Goal: Task Accomplishment & Management: Manage account settings

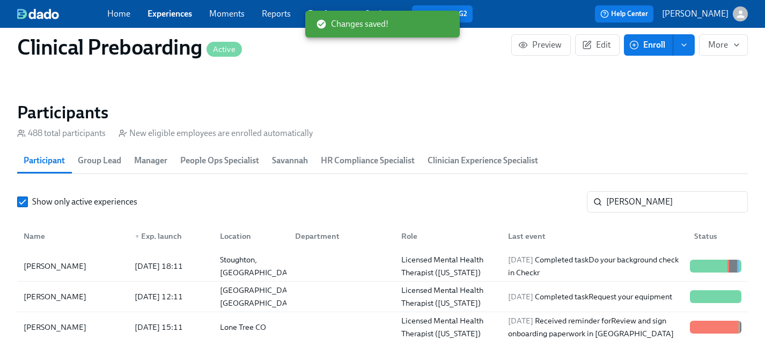
scroll to position [0, 14847]
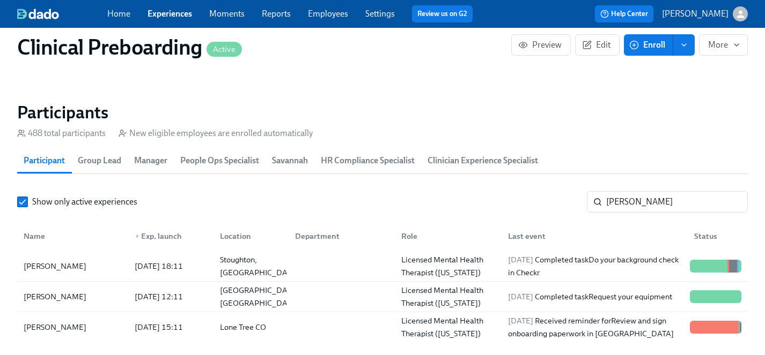
click at [380, 190] on section "Participants 488 total participants New eligible employees are enrolled automat…" at bounding box center [382, 224] width 730 height 245
click at [174, 14] on link "Experiences" at bounding box center [169, 14] width 44 height 10
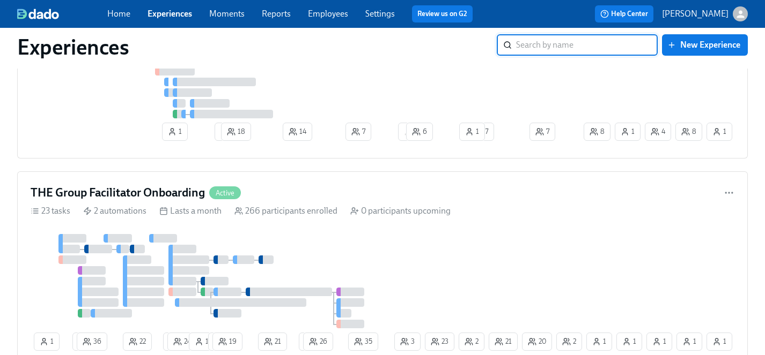
scroll to position [3892, 0]
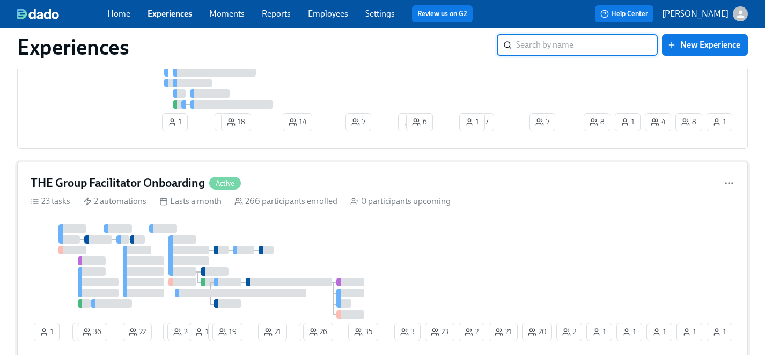
click at [401, 254] on div "1 2 36 22 1 24 1 1 19 21 1 26 1 2 20 1 1 21 23 2 35 1 3 1" at bounding box center [382, 285] width 703 height 121
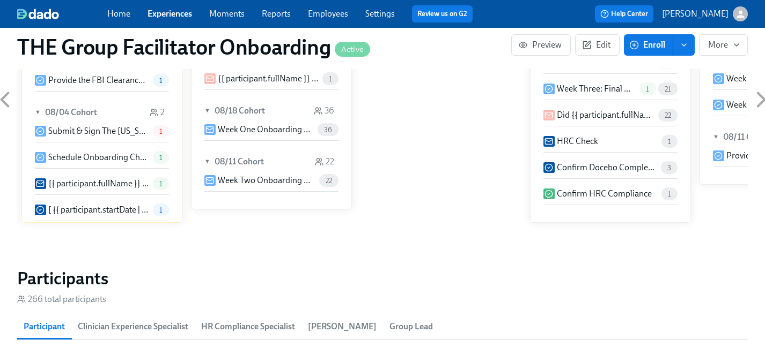
scroll to position [828, 0]
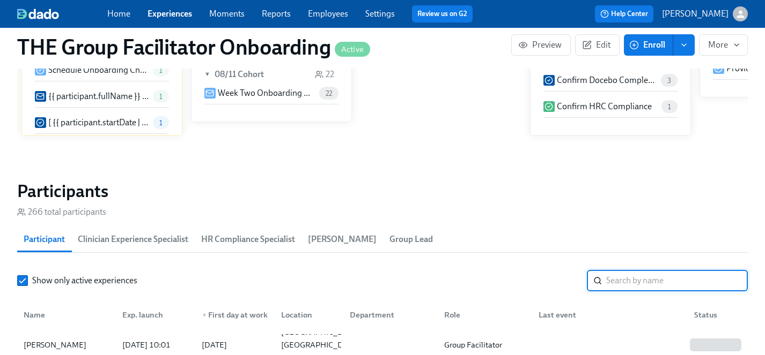
click at [654, 280] on input "search" at bounding box center [677, 280] width 142 height 21
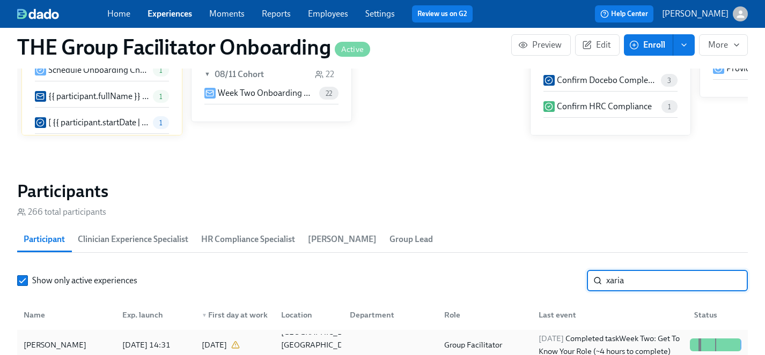
type input "xaria"
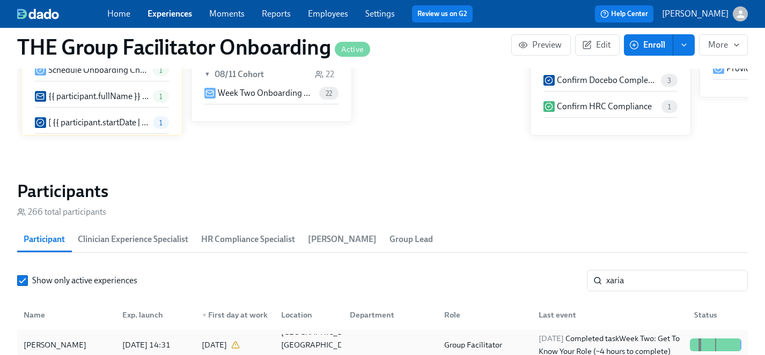
click at [51, 345] on div "[PERSON_NAME]" at bounding box center [54, 345] width 71 height 13
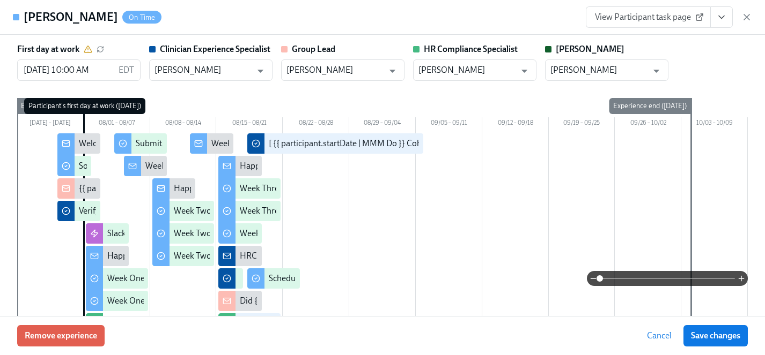
click at [720, 14] on icon "View task page" at bounding box center [721, 17] width 11 height 11
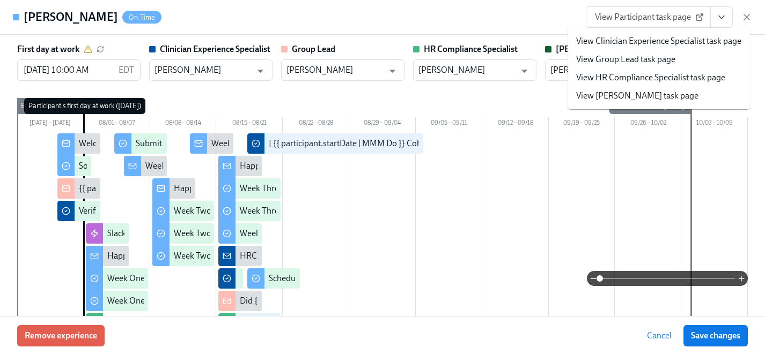
click at [617, 77] on link "View HR Compliance Specialist task page" at bounding box center [650, 78] width 149 height 12
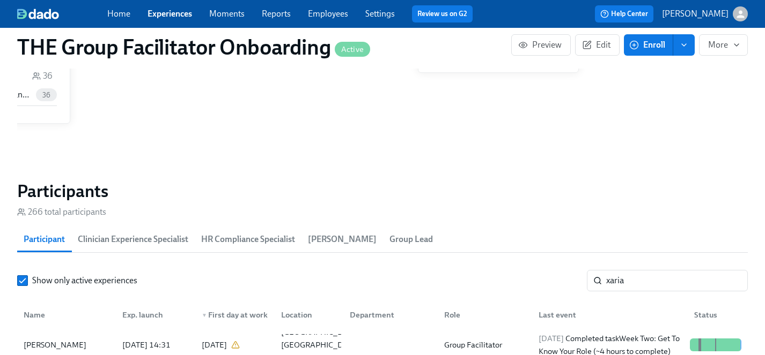
scroll to position [0, 17388]
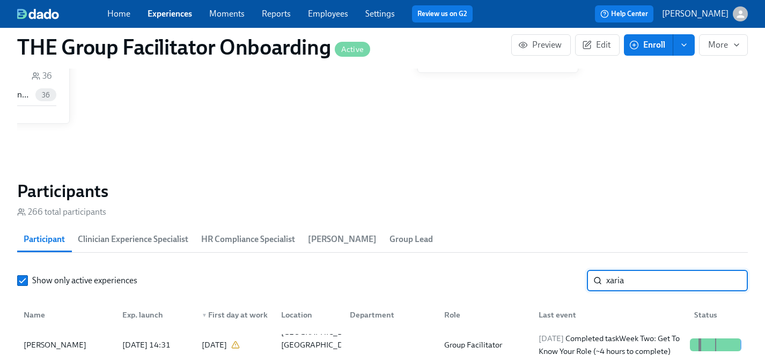
drag, startPoint x: 633, startPoint y: 280, endPoint x: 591, endPoint y: 277, distance: 41.9
click at [591, 277] on div "xaria ​" at bounding box center [667, 280] width 161 height 21
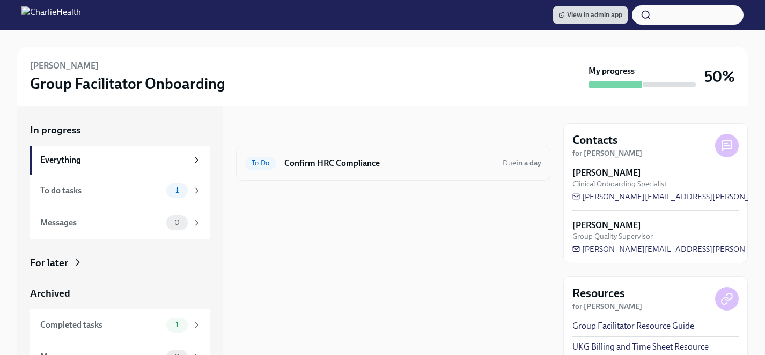
click at [339, 164] on h6 "Confirm HRC Compliance" at bounding box center [389, 164] width 210 height 12
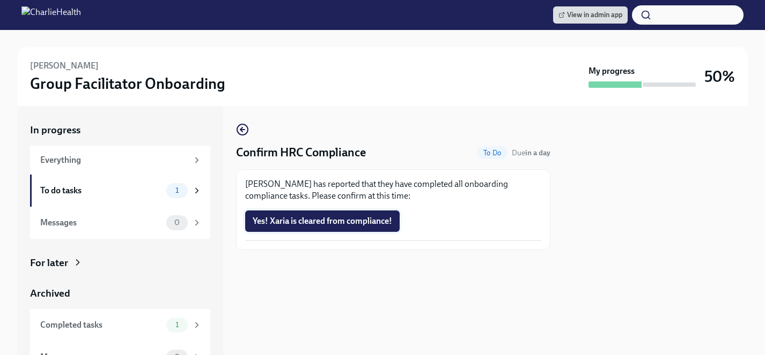
click at [329, 219] on span "Yes! Xaria is cleared from compliance!" at bounding box center [322, 221] width 139 height 11
